Goal: Task Accomplishment & Management: Manage account settings

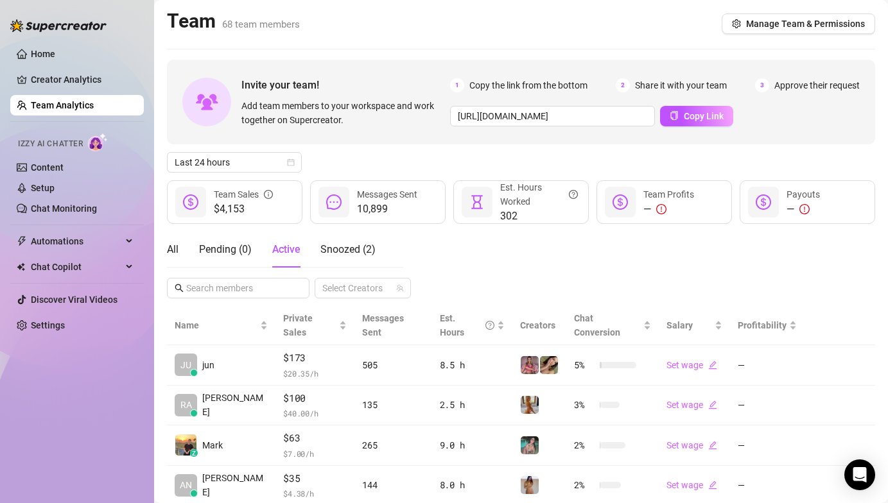
scroll to position [234, 0]
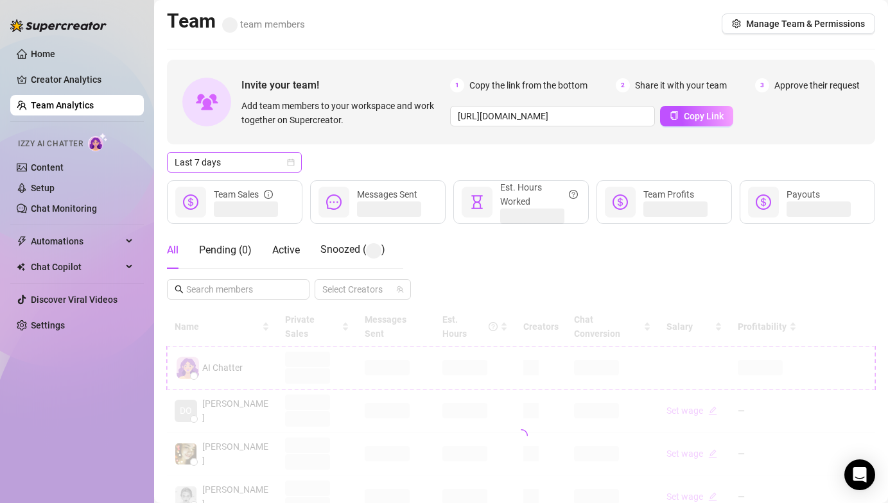
click at [262, 169] on span "Last 7 days" at bounding box center [234, 162] width 119 height 19
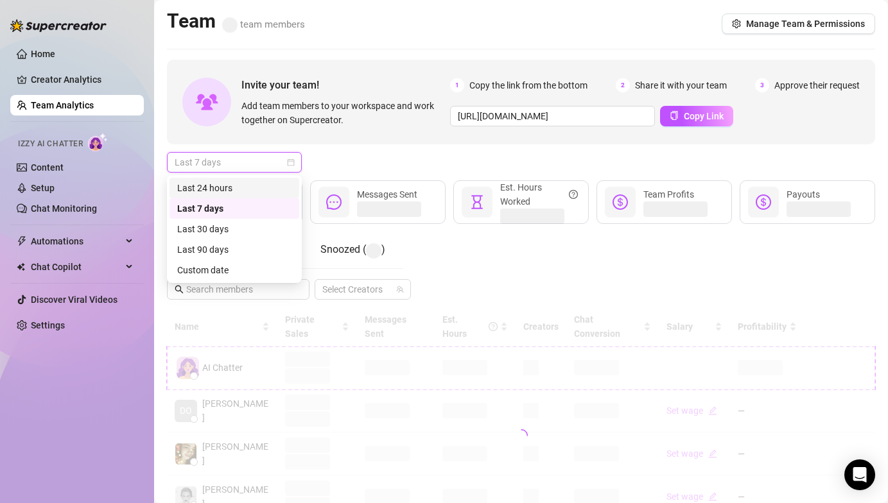
click at [259, 186] on div "Last 24 hours" at bounding box center [234, 188] width 114 height 14
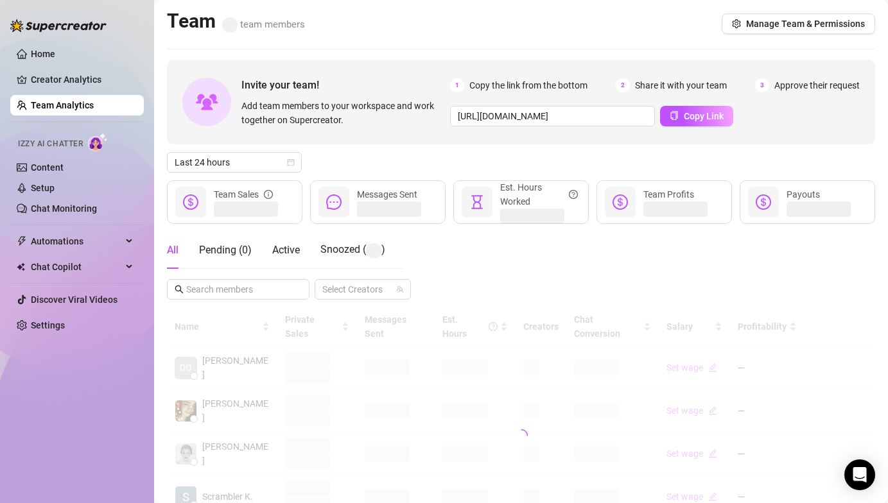
click at [330, 165] on div "Last 24 hours" at bounding box center [521, 162] width 708 height 21
drag, startPoint x: 276, startPoint y: 252, endPoint x: 311, endPoint y: 216, distance: 50.4
click at [277, 252] on span "Active" at bounding box center [286, 250] width 28 height 12
click at [353, 154] on div "Last 24 hours" at bounding box center [521, 162] width 708 height 21
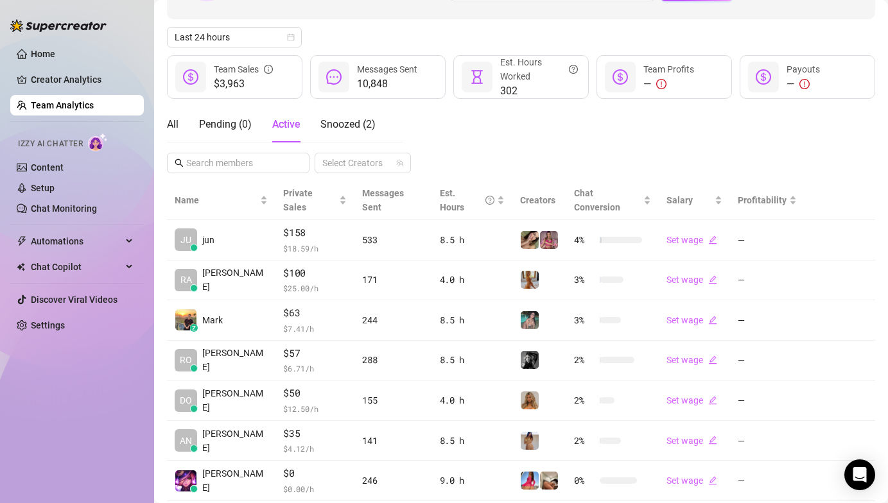
scroll to position [304, 0]
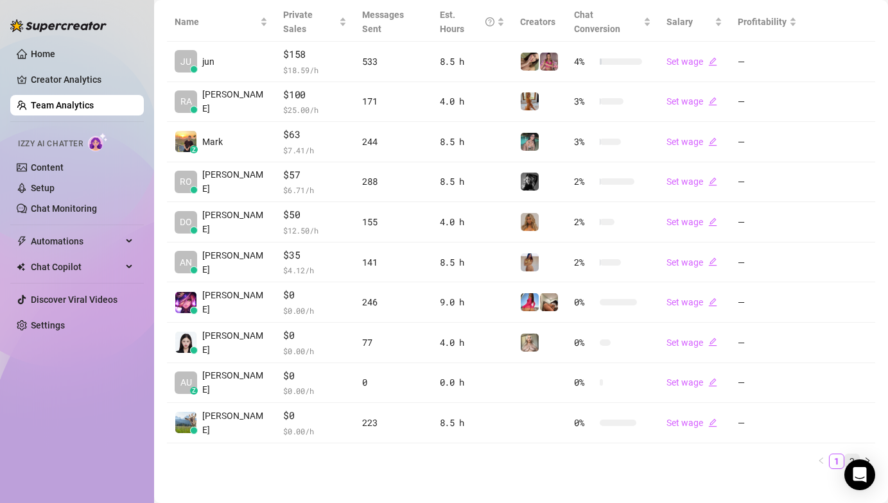
click at [845, 455] on link "2" at bounding box center [852, 462] width 14 height 14
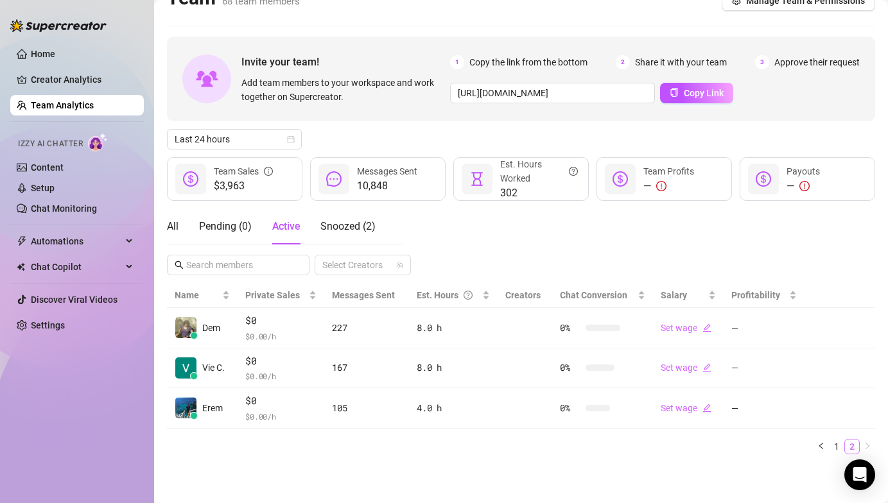
scroll to position [22, 0]
click at [62, 397] on div "Home Creator Analytics Team Analytics Izzy AI Chatter Content Setup Chat Monito…" at bounding box center [77, 246] width 134 height 492
click at [111, 399] on div "Home Creator Analytics Team Analytics Izzy AI Chatter Content Setup Chat Monito…" at bounding box center [77, 246] width 134 height 492
click at [560, 243] on div "All Pending ( 0 ) Active Snoozed ( 2 ) Select Creators" at bounding box center [521, 242] width 708 height 67
click at [496, 243] on div "All Pending ( 0 ) Active Snoozed ( 2 ) Select Creators" at bounding box center [521, 242] width 708 height 67
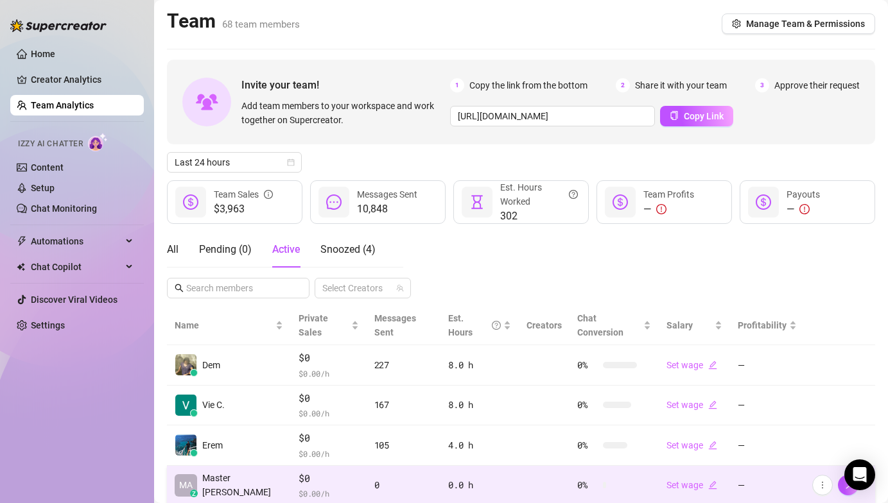
scroll to position [63, 0]
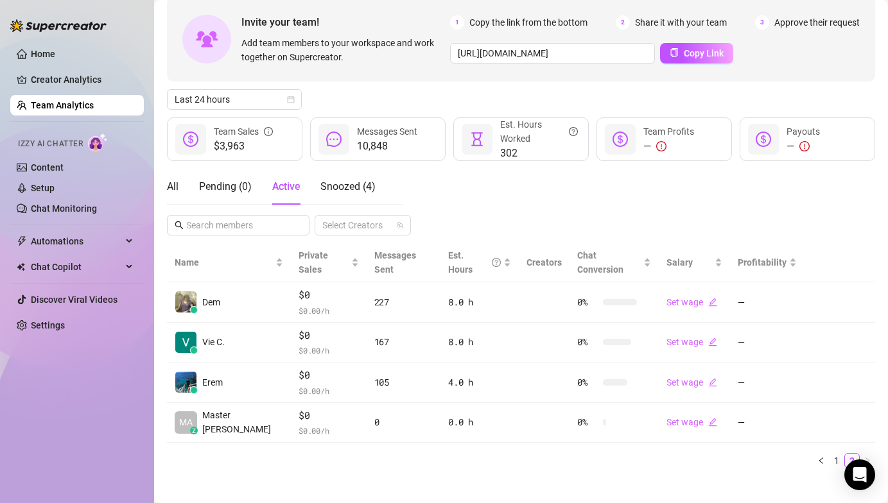
click at [829, 437] on div "Name Private Sales Messages Sent Est. Hours Creators Chat Conversion Salary Pro…" at bounding box center [521, 355] width 708 height 225
click at [829, 454] on link "1" at bounding box center [836, 461] width 14 height 14
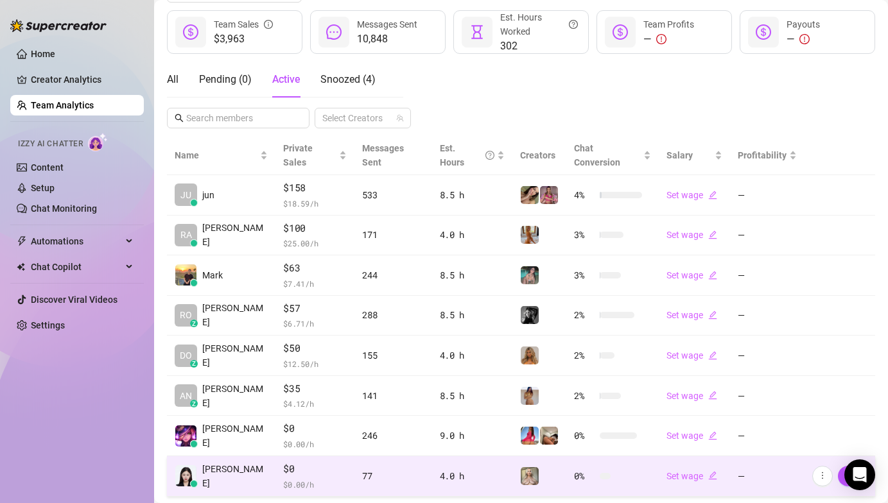
scroll to position [304, 0]
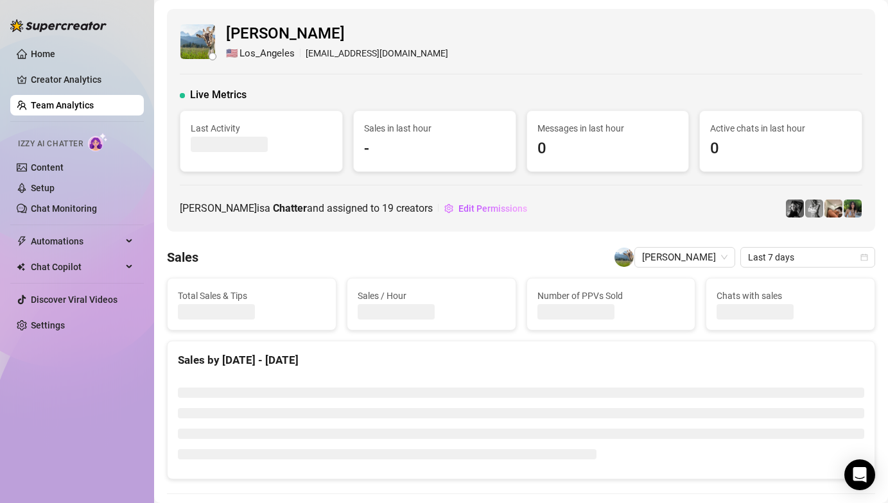
click at [573, 200] on div "[PERSON_NAME] is a Chatter and assigned to 19 creators Edit Permissions" at bounding box center [521, 208] width 682 height 21
click at [686, 185] on div at bounding box center [521, 185] width 682 height 1
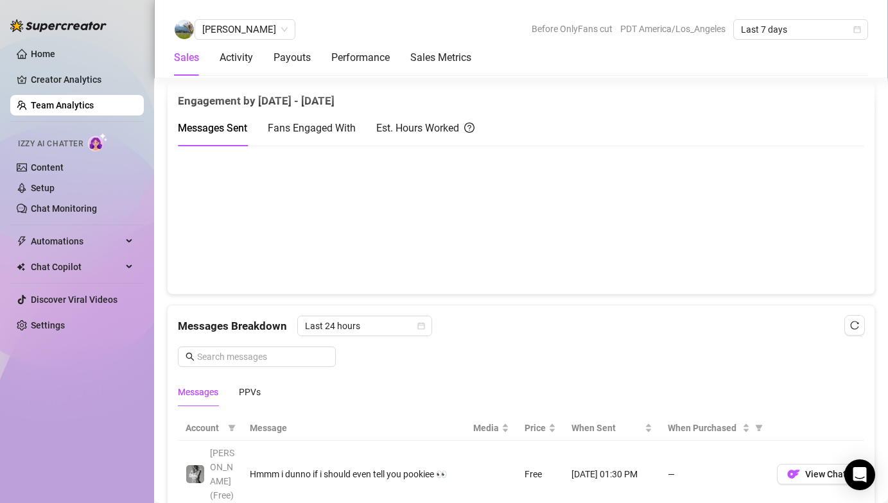
scroll to position [774, 0]
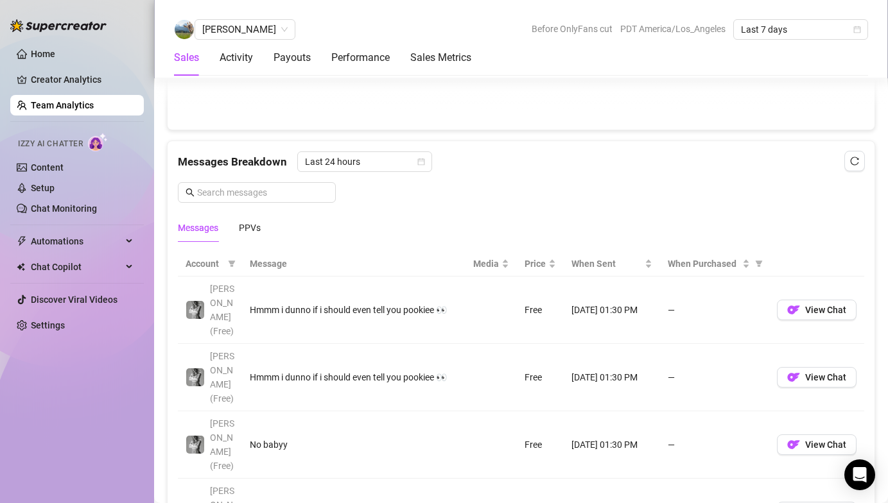
click at [28, 407] on div "Home Creator Analytics Team Analytics Izzy AI Chatter Content Setup Chat Monito…" at bounding box center [77, 246] width 134 height 492
click at [493, 186] on div "Messages Breakdown Last 24 hours Messages PPVs" at bounding box center [521, 197] width 686 height 91
click at [89, 100] on link "Team Analytics" at bounding box center [62, 105] width 63 height 10
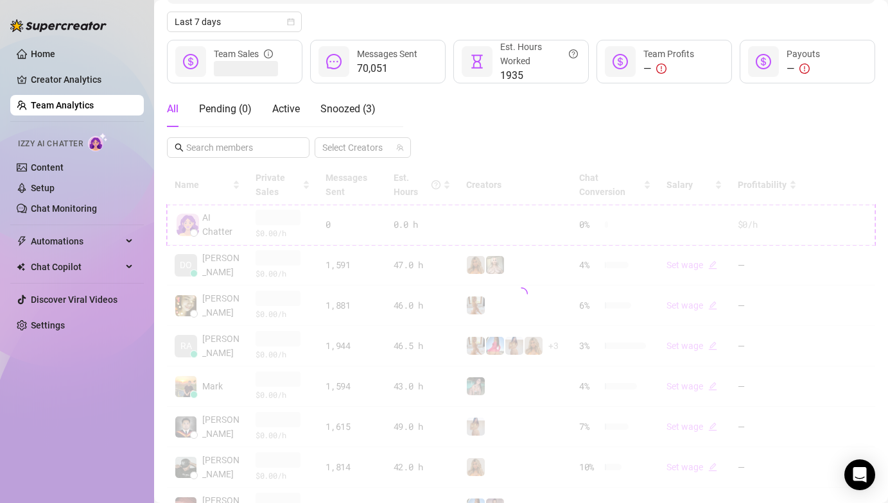
scroll to position [106, 0]
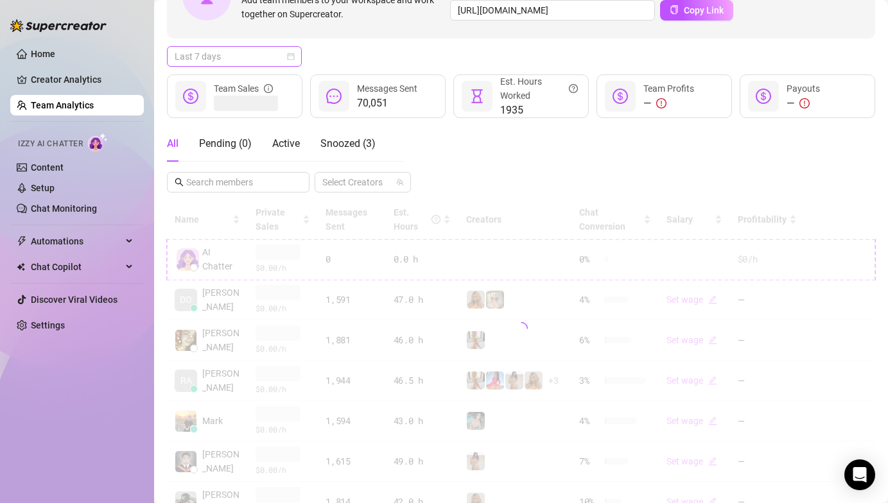
click at [237, 65] on span "Last 7 days" at bounding box center [234, 56] width 119 height 19
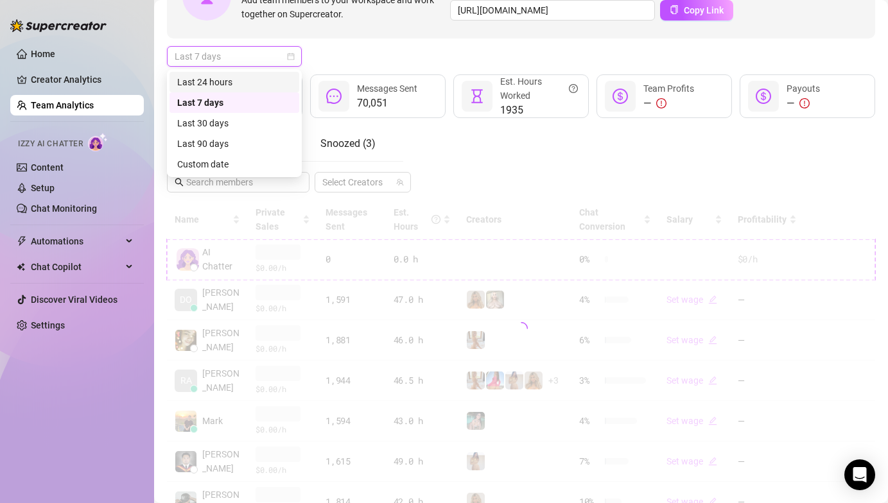
click at [241, 85] on div "Last 24 hours" at bounding box center [234, 82] width 114 height 14
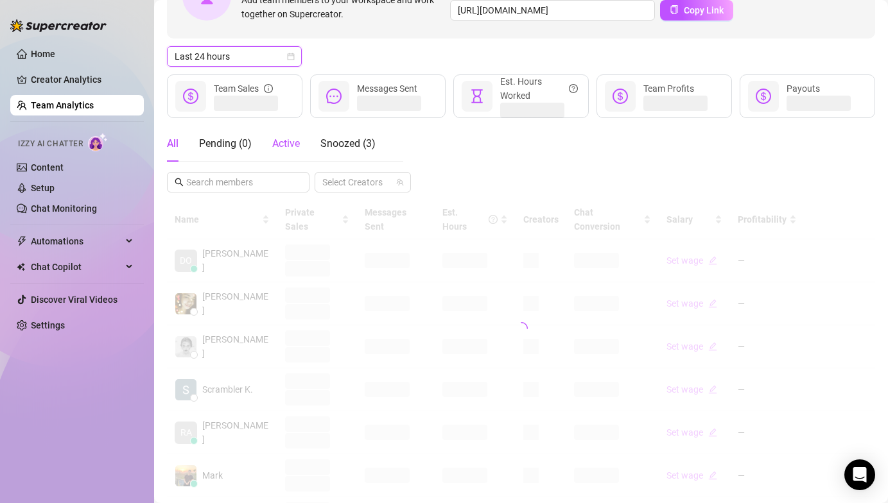
click at [299, 142] on span "Active" at bounding box center [286, 143] width 28 height 12
click at [380, 62] on div "Last 24 hours" at bounding box center [521, 56] width 708 height 21
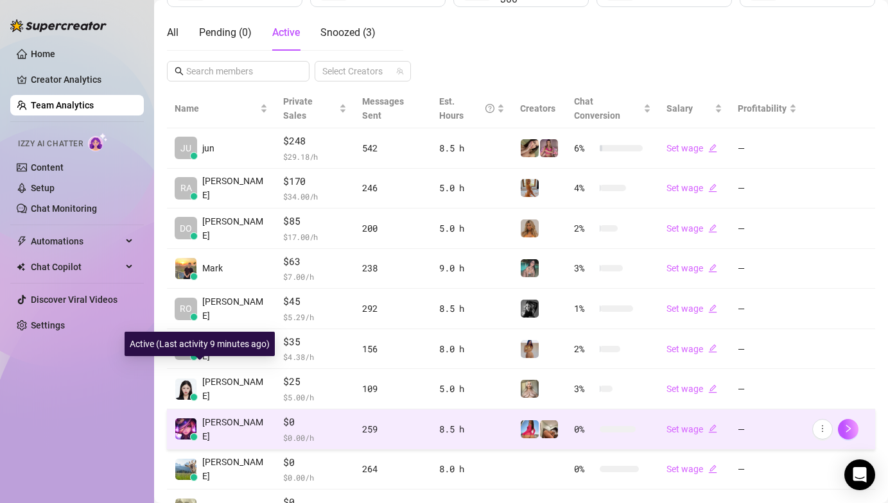
scroll to position [304, 0]
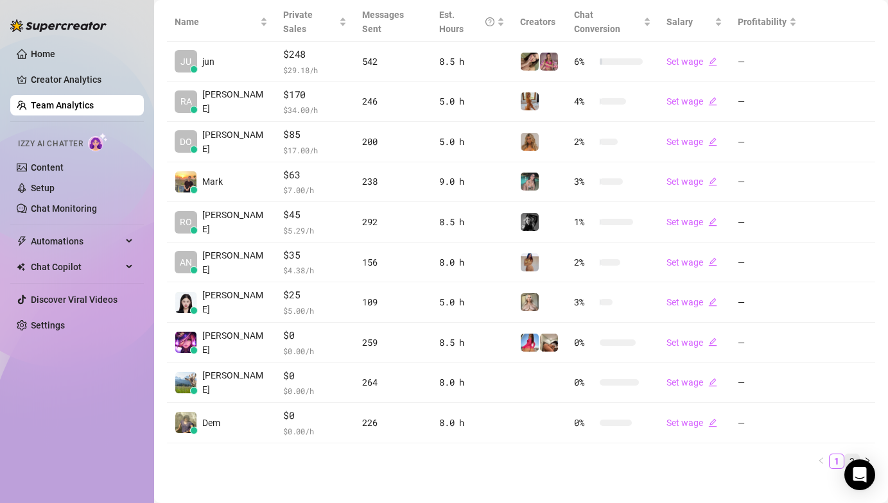
click at [845, 455] on link "2" at bounding box center [852, 462] width 14 height 14
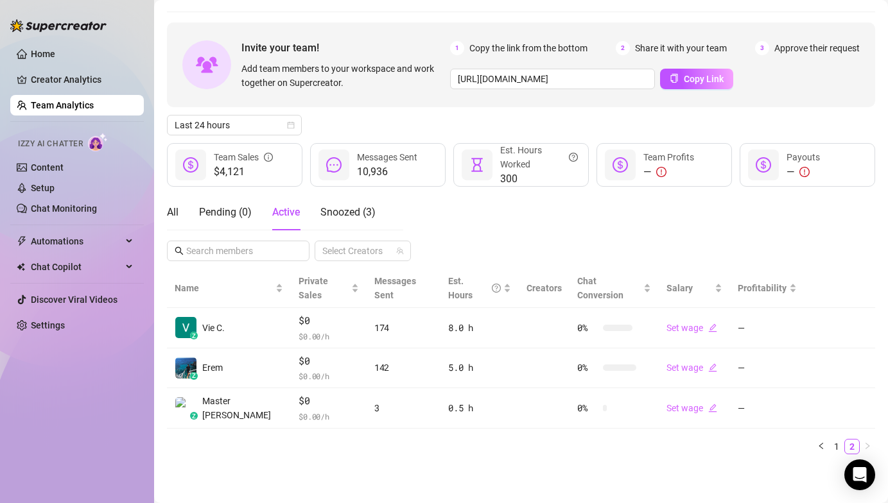
scroll to position [22, 0]
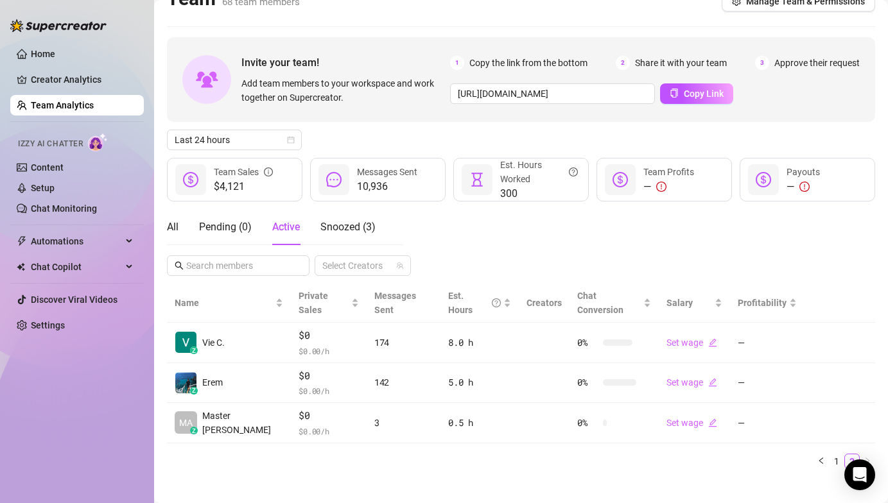
click at [232, 454] on ul "1 2" at bounding box center [521, 461] width 708 height 15
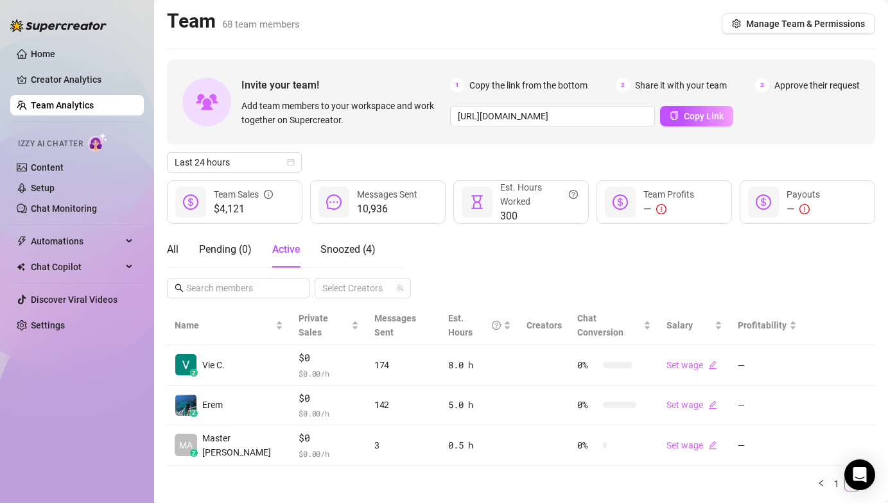
click at [462, 245] on div "All Pending ( 0 ) Active Snoozed ( 4 ) Select Creators" at bounding box center [521, 265] width 708 height 67
click at [91, 422] on div "Home Creator Analytics Team Analytics Izzy AI Chatter Content Setup Chat Monito…" at bounding box center [77, 246] width 134 height 492
click at [41, 357] on div "Home Creator Analytics Team Analytics Izzy AI Chatter Content Setup Chat Monito…" at bounding box center [77, 246] width 134 height 492
